Goal: Transaction & Acquisition: Book appointment/travel/reservation

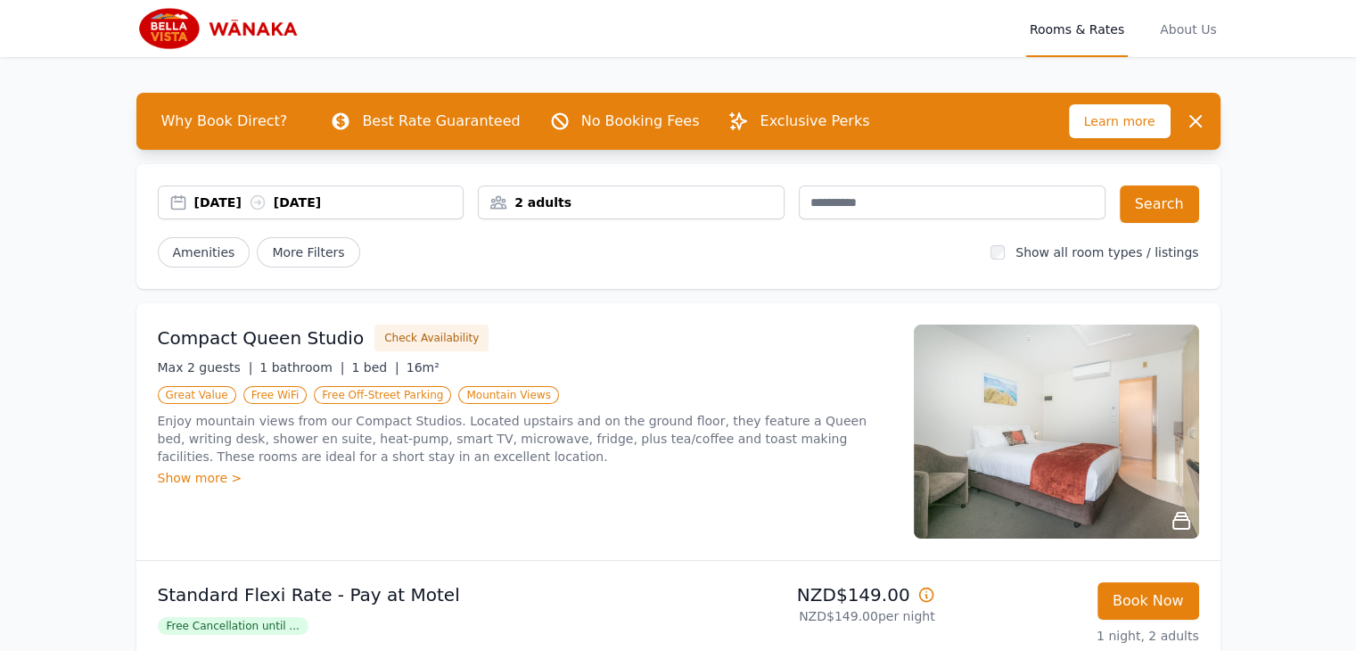
click at [260, 204] on div "[DATE] [DATE]" at bounding box center [328, 202] width 269 height 18
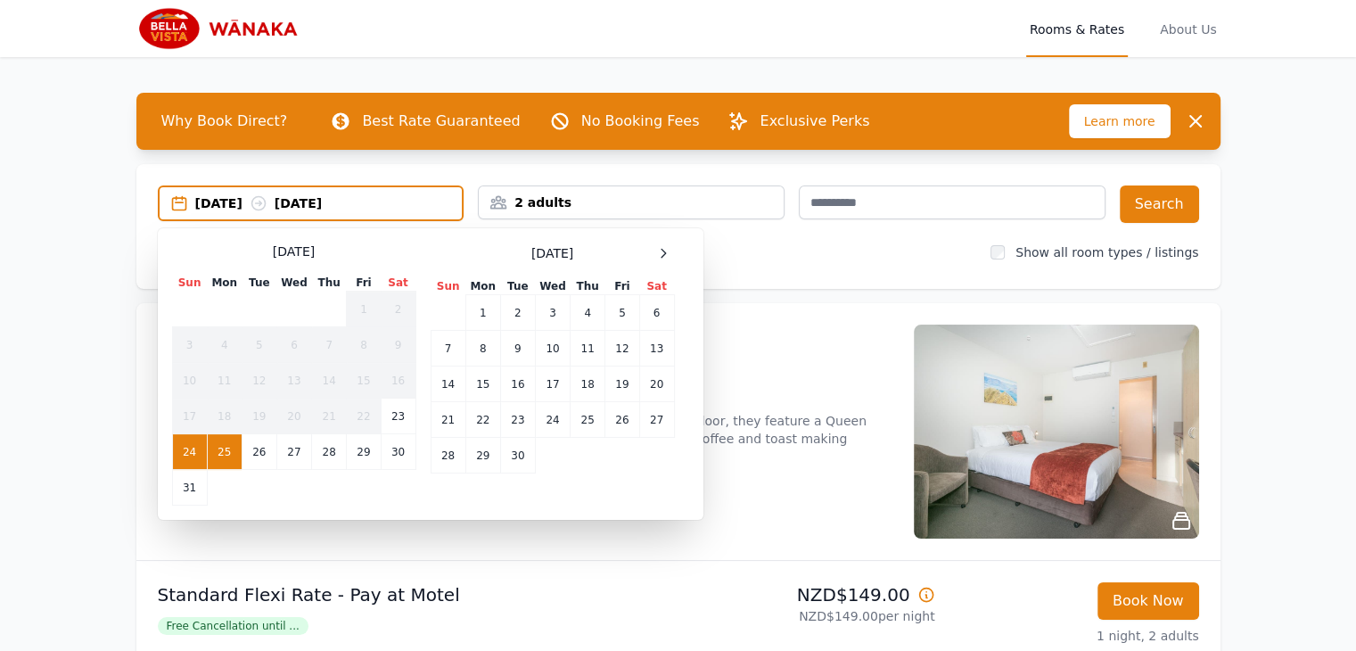
click at [676, 249] on div "[DATE] Sun Mon Tue Wed Thu Fri Sat 1 2 3 4 5 6 7 8 9 10 11 12 13 14 15 16 17 18…" at bounding box center [430, 373] width 517 height 263
click at [667, 253] on icon at bounding box center [663, 253] width 14 height 14
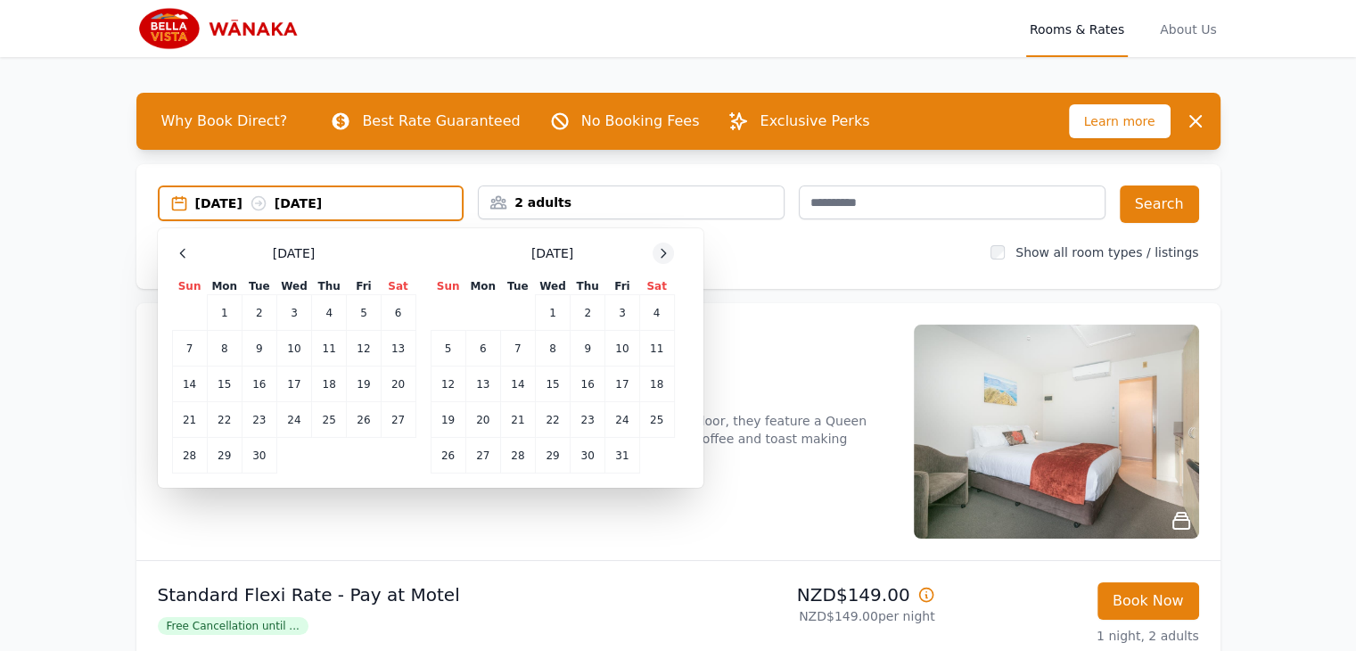
click at [667, 253] on icon at bounding box center [663, 253] width 14 height 14
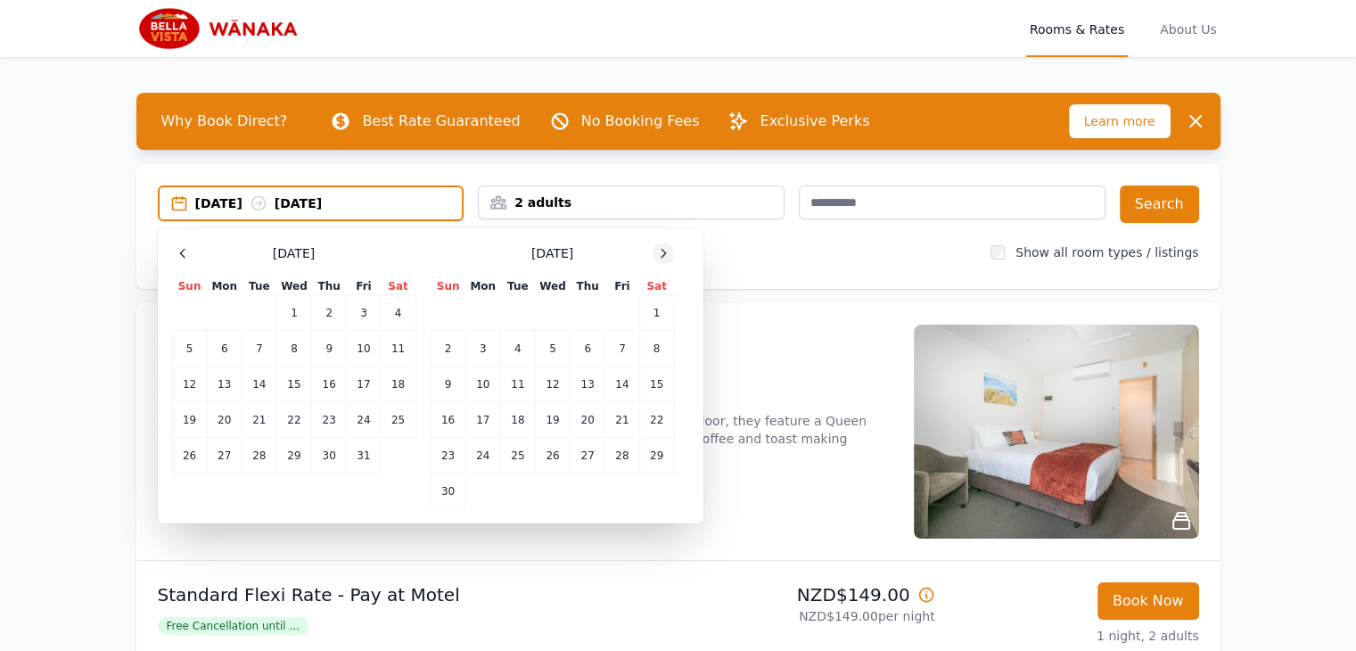
click at [667, 253] on icon at bounding box center [663, 253] width 14 height 14
click at [539, 320] on td "3" at bounding box center [552, 313] width 35 height 36
click at [619, 311] on td "5" at bounding box center [622, 313] width 34 height 36
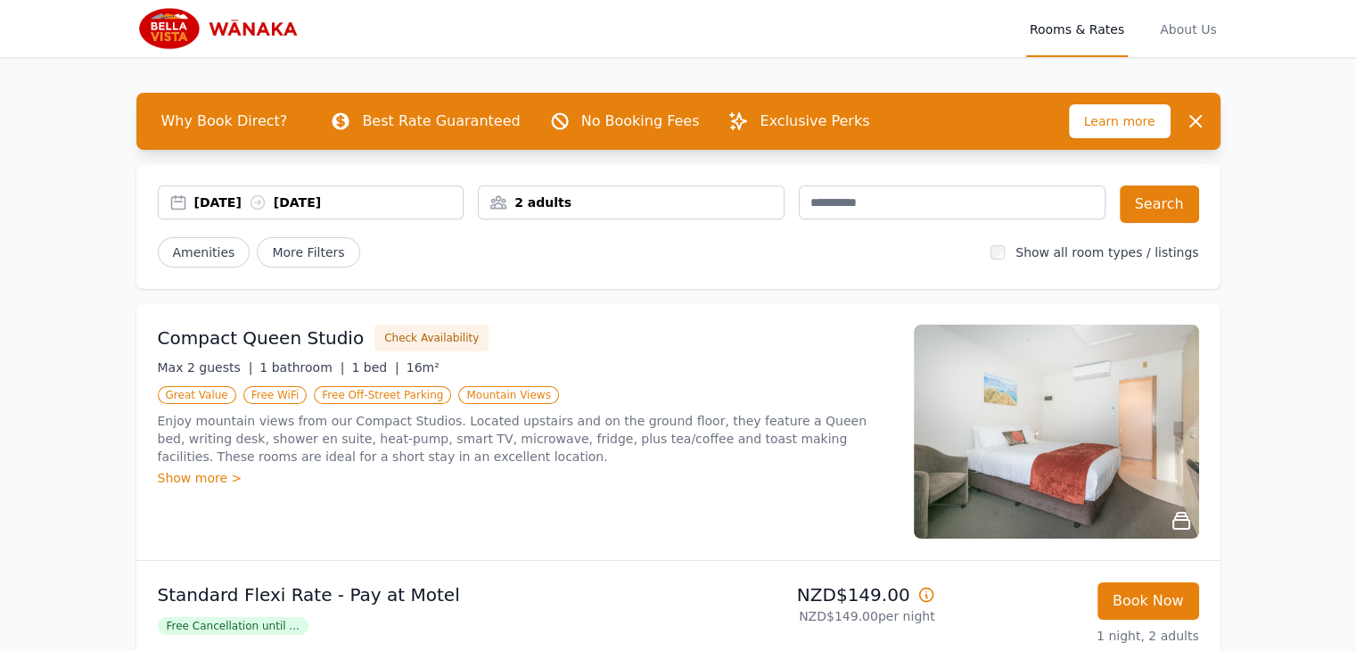
click at [561, 201] on div "2 adults" at bounding box center [631, 202] width 305 height 18
click at [1169, 198] on button "Search" at bounding box center [1158, 203] width 79 height 37
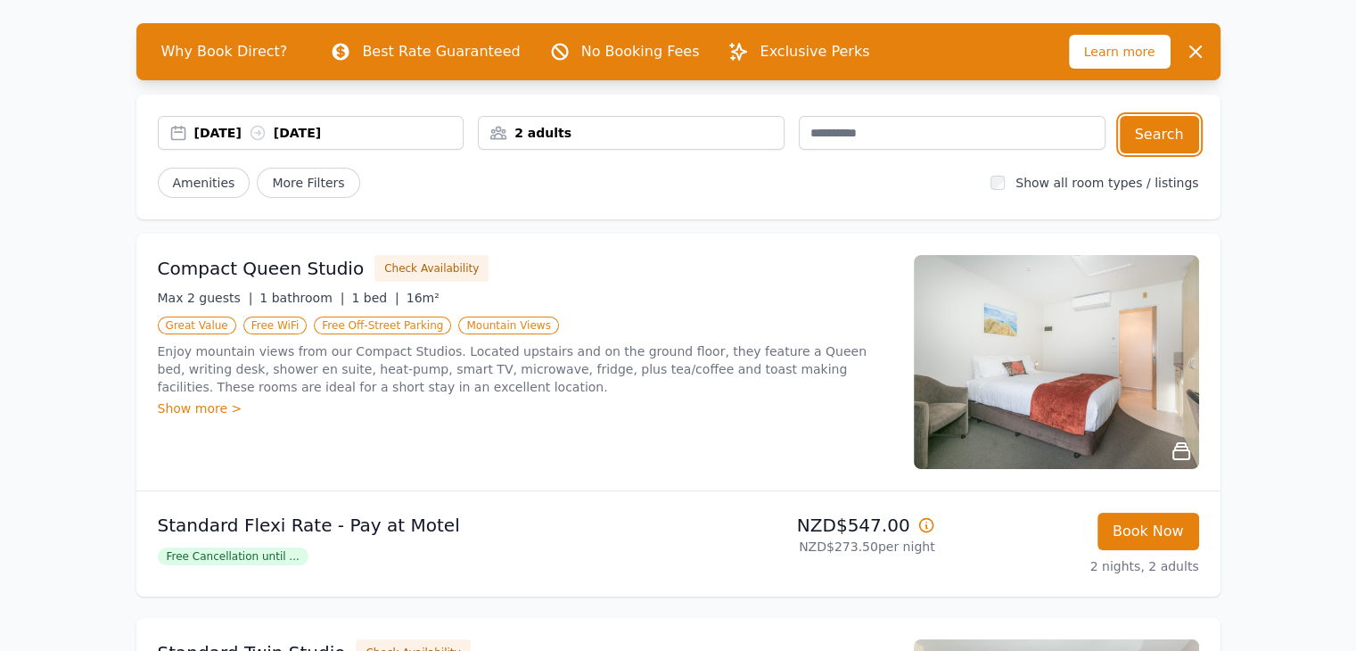
scroll to position [68, 0]
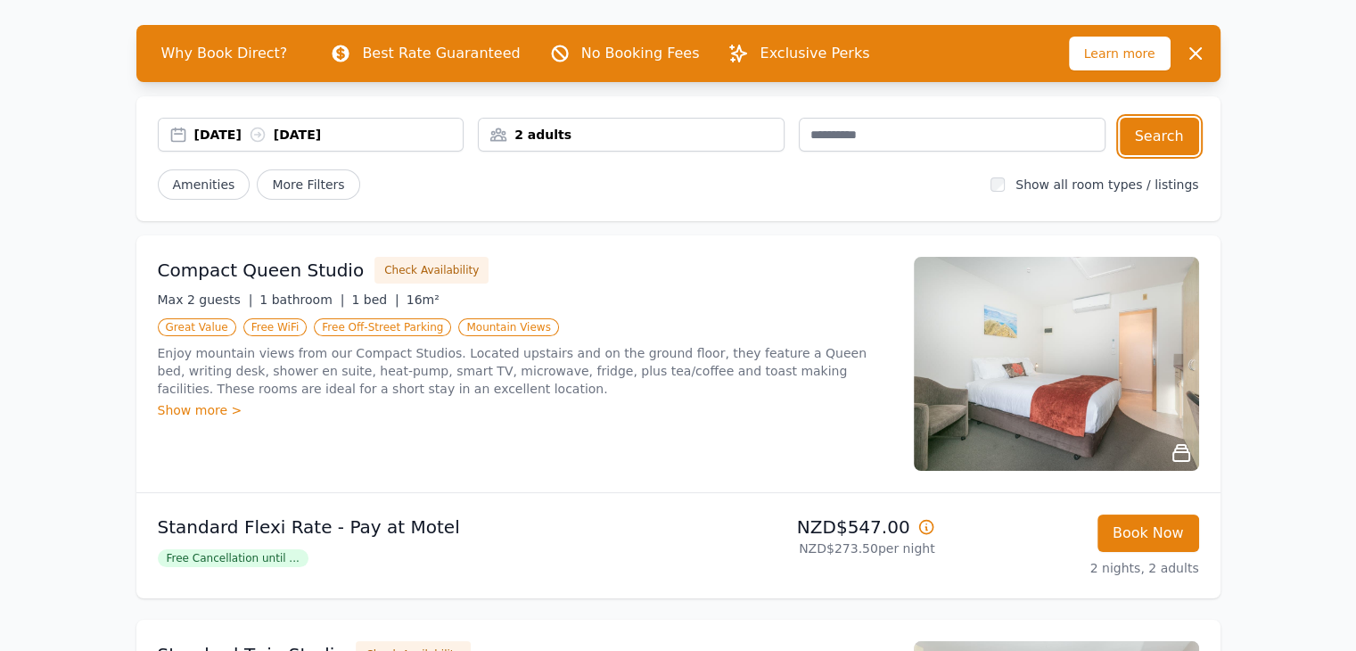
click at [609, 127] on div "2 adults" at bounding box center [631, 135] width 305 height 18
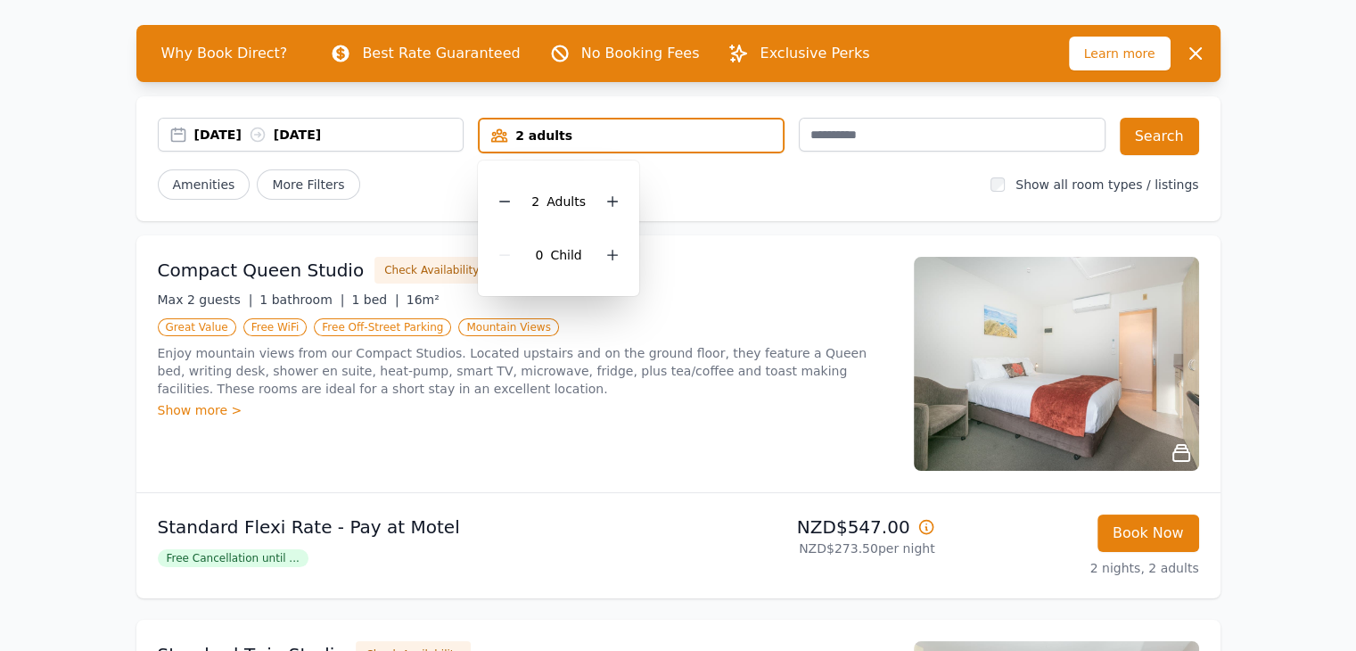
click at [770, 210] on div "[DATE] [DATE] 2 adults 2 Adult s 0 Child Search Amenities More Filters Show all…" at bounding box center [678, 158] width 1084 height 125
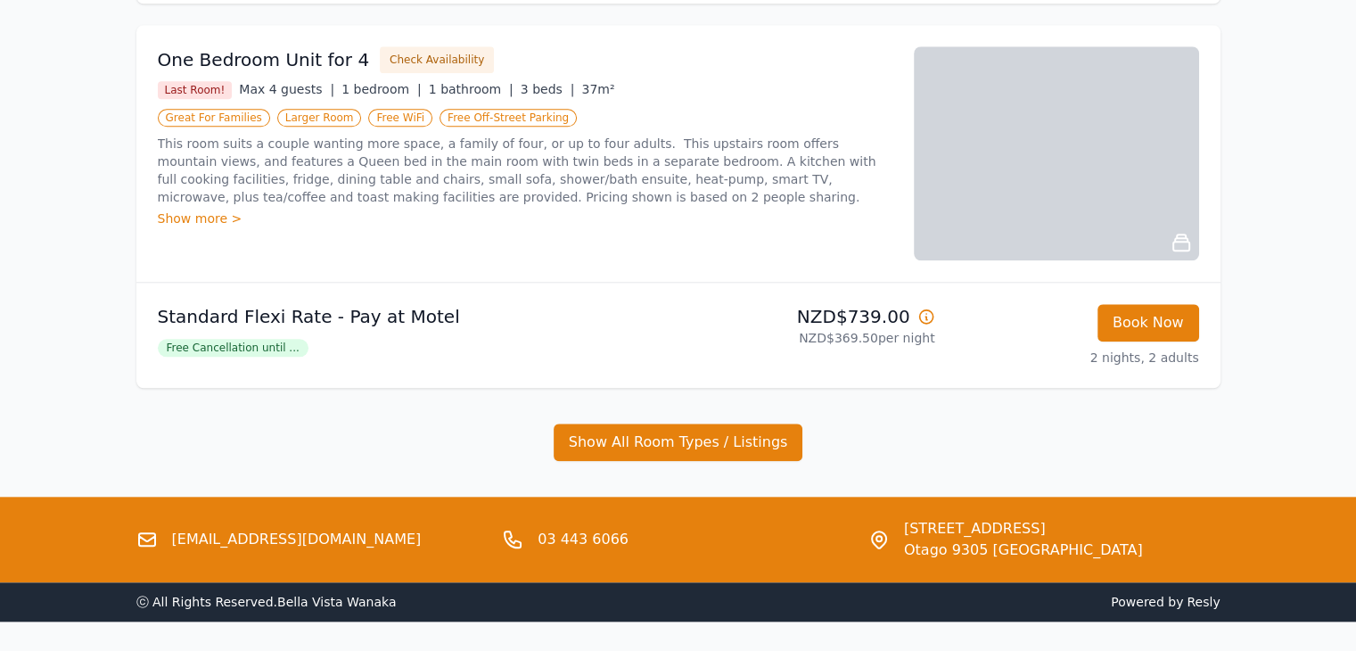
scroll to position [1854, 0]
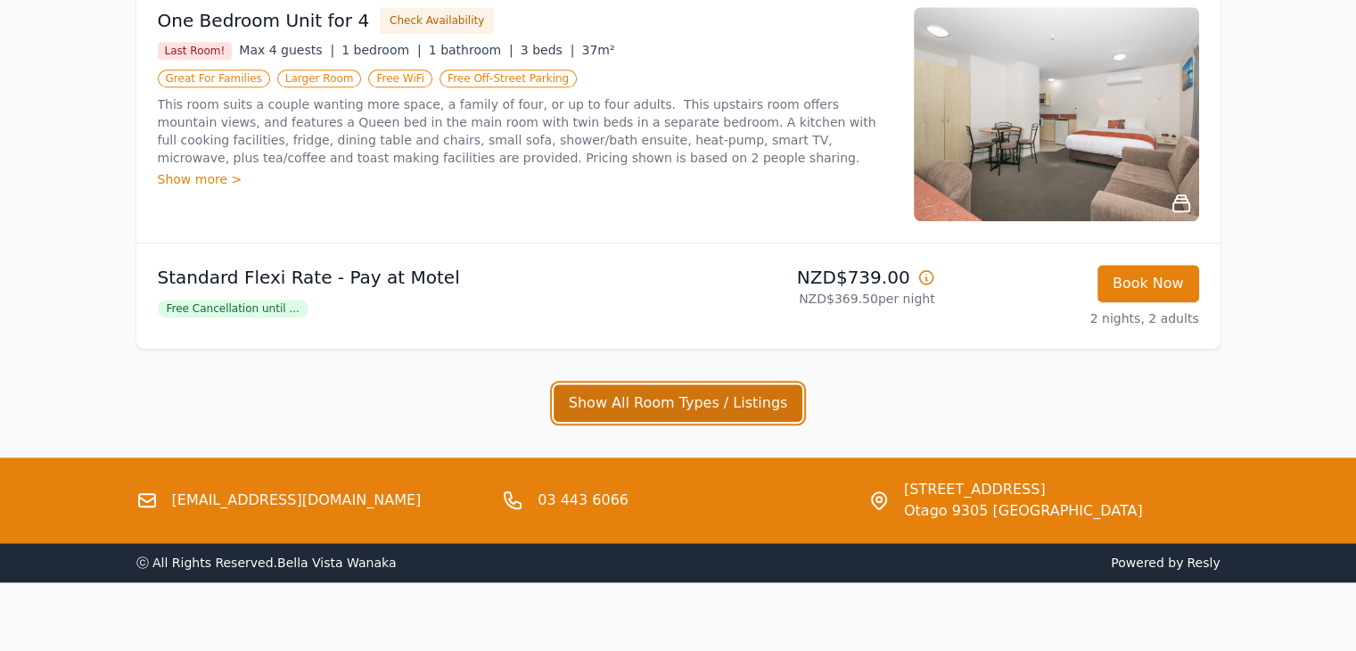
click at [676, 404] on button "Show All Room Types / Listings" at bounding box center [679, 402] width 250 height 37
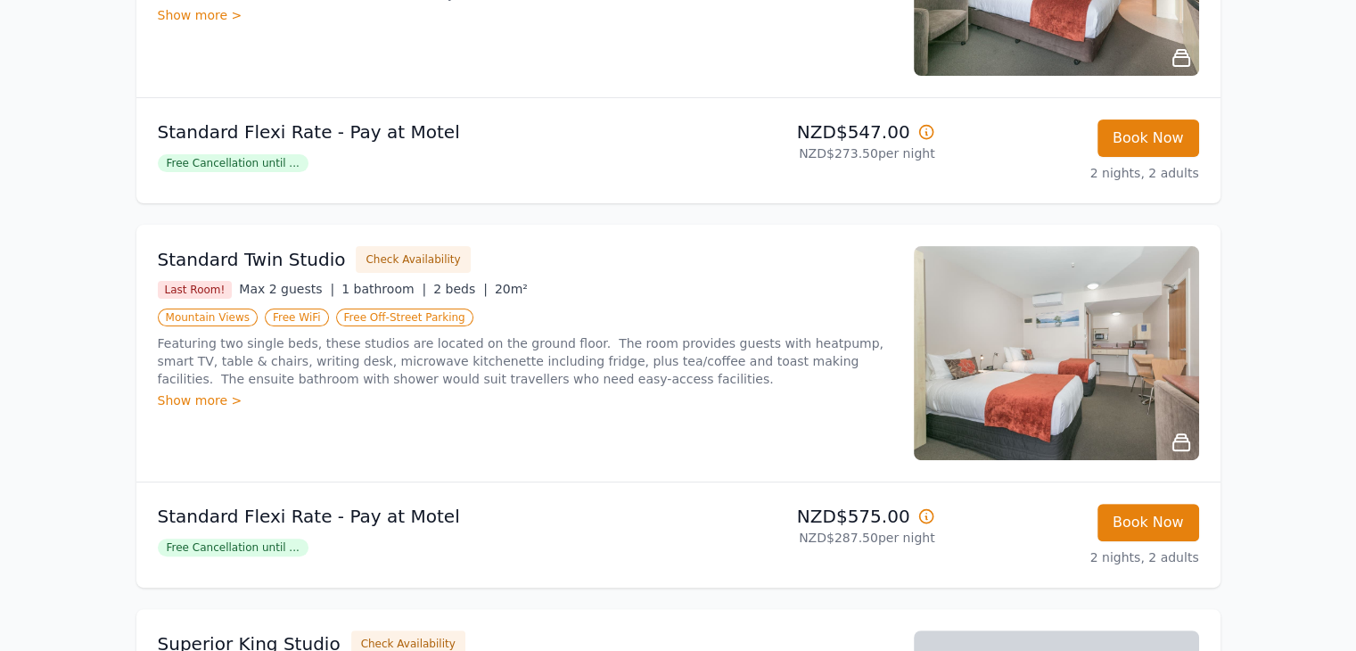
scroll to position [0, 0]
